Goal: Task Accomplishment & Management: Manage account settings

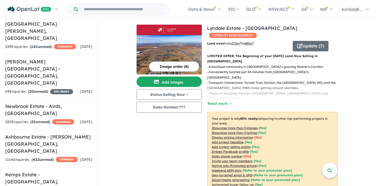
scroll to position [558, 0]
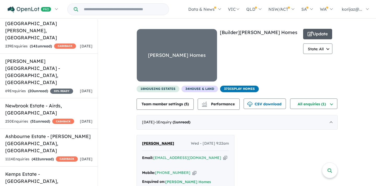
click at [323, 32] on button "Update" at bounding box center [318, 34] width 29 height 10
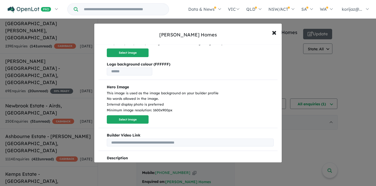
scroll to position [47, 0]
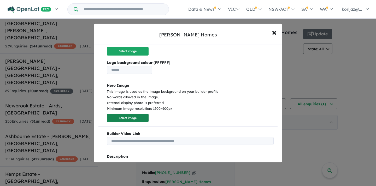
click at [129, 117] on button "Select image" at bounding box center [128, 117] width 42 height 9
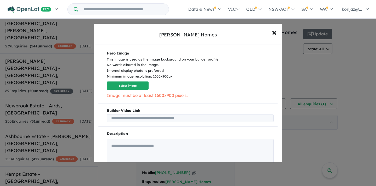
scroll to position [79, 0]
click at [276, 30] on span "×" at bounding box center [274, 31] width 5 height 11
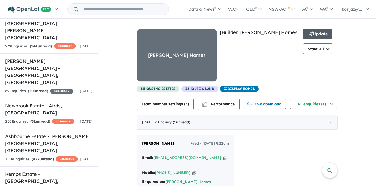
click at [324, 33] on button "Update" at bounding box center [318, 34] width 29 height 10
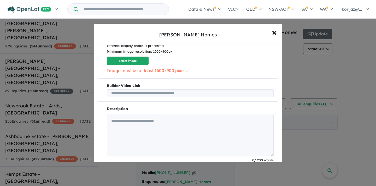
scroll to position [110, 0]
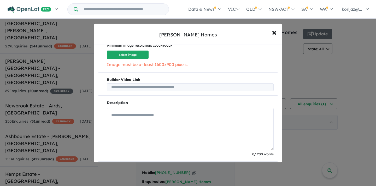
click at [157, 122] on textarea at bounding box center [190, 129] width 167 height 42
paste textarea "**********"
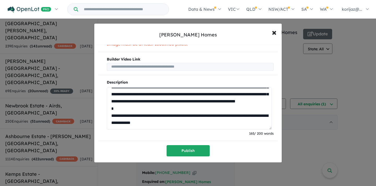
scroll to position [89, 0]
type textarea "**********"
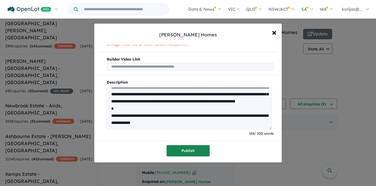
click at [186, 149] on button "Publish" at bounding box center [188, 150] width 43 height 11
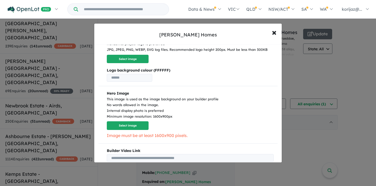
scroll to position [55, 0]
drag, startPoint x: 174, startPoint y: 116, endPoint x: 153, endPoint y: 116, distance: 21.7
click at [153, 116] on div "This image is used as the image background on your builder profile No words all…" at bounding box center [190, 107] width 167 height 23
copy div "1600x900px"
click at [67, 74] on div "[PERSON_NAME] Homes × Close × Builder successfully updated. Which state do you …" at bounding box center [188, 93] width 376 height 186
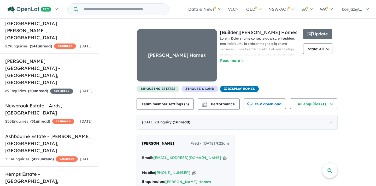
scroll to position [0, 0]
click at [315, 33] on button "Update" at bounding box center [318, 34] width 29 height 10
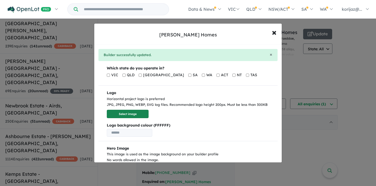
click at [140, 115] on button "Select image" at bounding box center [128, 114] width 42 height 9
click at [132, 110] on button "Select image" at bounding box center [128, 114] width 42 height 9
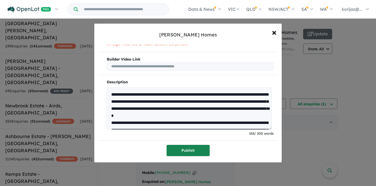
scroll to position [155, 0]
click at [191, 149] on button "Publish" at bounding box center [188, 150] width 43 height 11
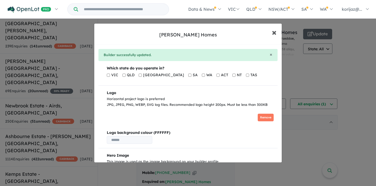
click at [275, 31] on span "×" at bounding box center [274, 31] width 5 height 11
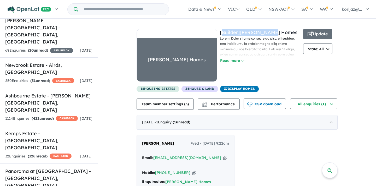
scroll to position [603, 0]
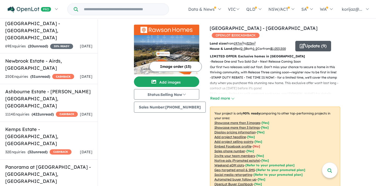
click at [312, 47] on button "Update ( 9 )" at bounding box center [314, 46] width 36 height 10
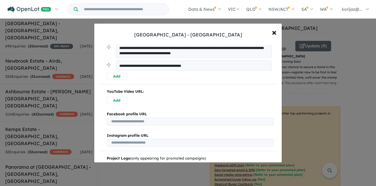
scroll to position [601, 0]
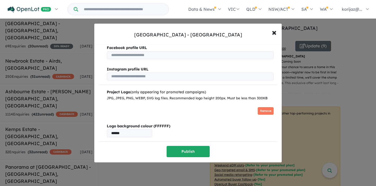
drag, startPoint x: 134, startPoint y: 128, endPoint x: 110, endPoint y: 128, distance: 24.8
click at [110, 129] on input "******" at bounding box center [129, 133] width 45 height 8
click at [272, 32] on span "×" at bounding box center [274, 31] width 5 height 11
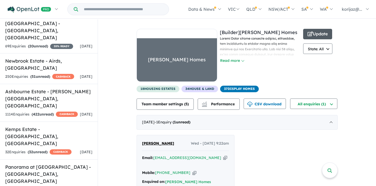
click at [318, 33] on button "Update" at bounding box center [318, 34] width 29 height 10
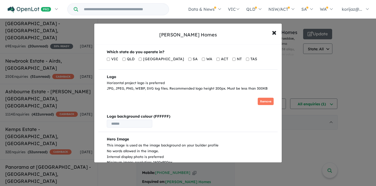
click at [142, 124] on input "text" at bounding box center [129, 123] width 45 height 8
paste input "******"
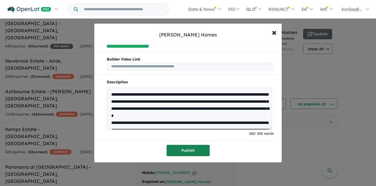
type input "******"
click at [182, 148] on button "Publish" at bounding box center [188, 150] width 43 height 11
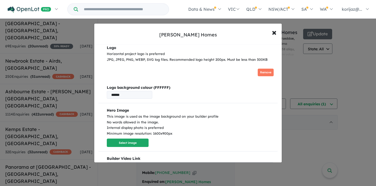
scroll to position [47, 0]
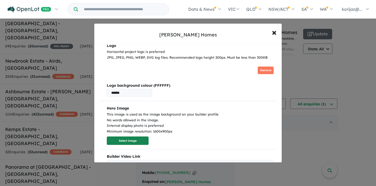
click at [135, 143] on button "Select image" at bounding box center [128, 140] width 42 height 9
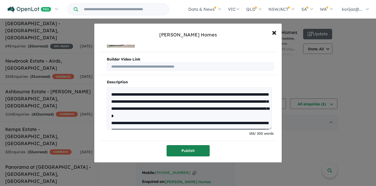
scroll to position [152, 0]
click at [190, 146] on button "Publish" at bounding box center [188, 150] width 43 height 11
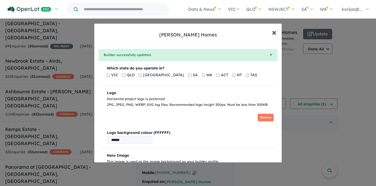
click at [275, 34] on span "×" at bounding box center [274, 31] width 5 height 11
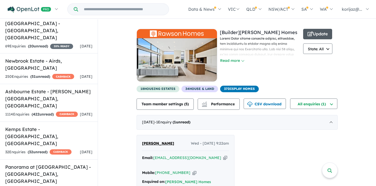
click at [310, 34] on icon "button" at bounding box center [310, 33] width 5 height 5
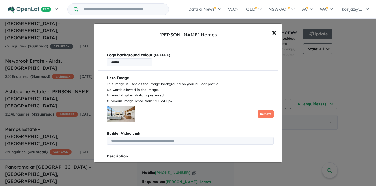
scroll to position [88, 0]
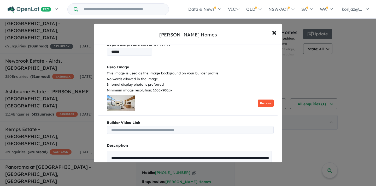
click at [271, 101] on button "Remove" at bounding box center [266, 103] width 16 height 8
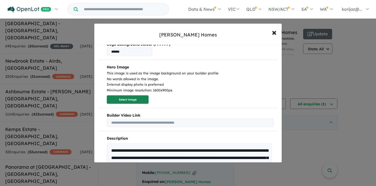
click at [124, 98] on button "Select image" at bounding box center [128, 99] width 42 height 9
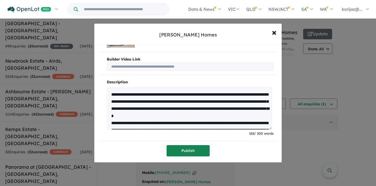
scroll to position [152, 0]
click at [191, 150] on button "Publish" at bounding box center [188, 150] width 43 height 11
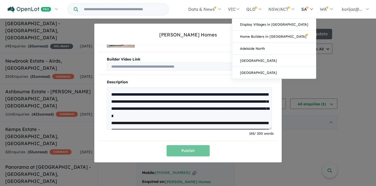
scroll to position [0, 0]
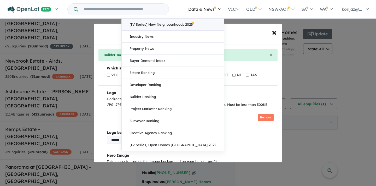
click at [191, 25] on link "[TV Series] New Neighbourhoods 2025" at bounding box center [173, 25] width 102 height 12
